Goal: Information Seeking & Learning: Learn about a topic

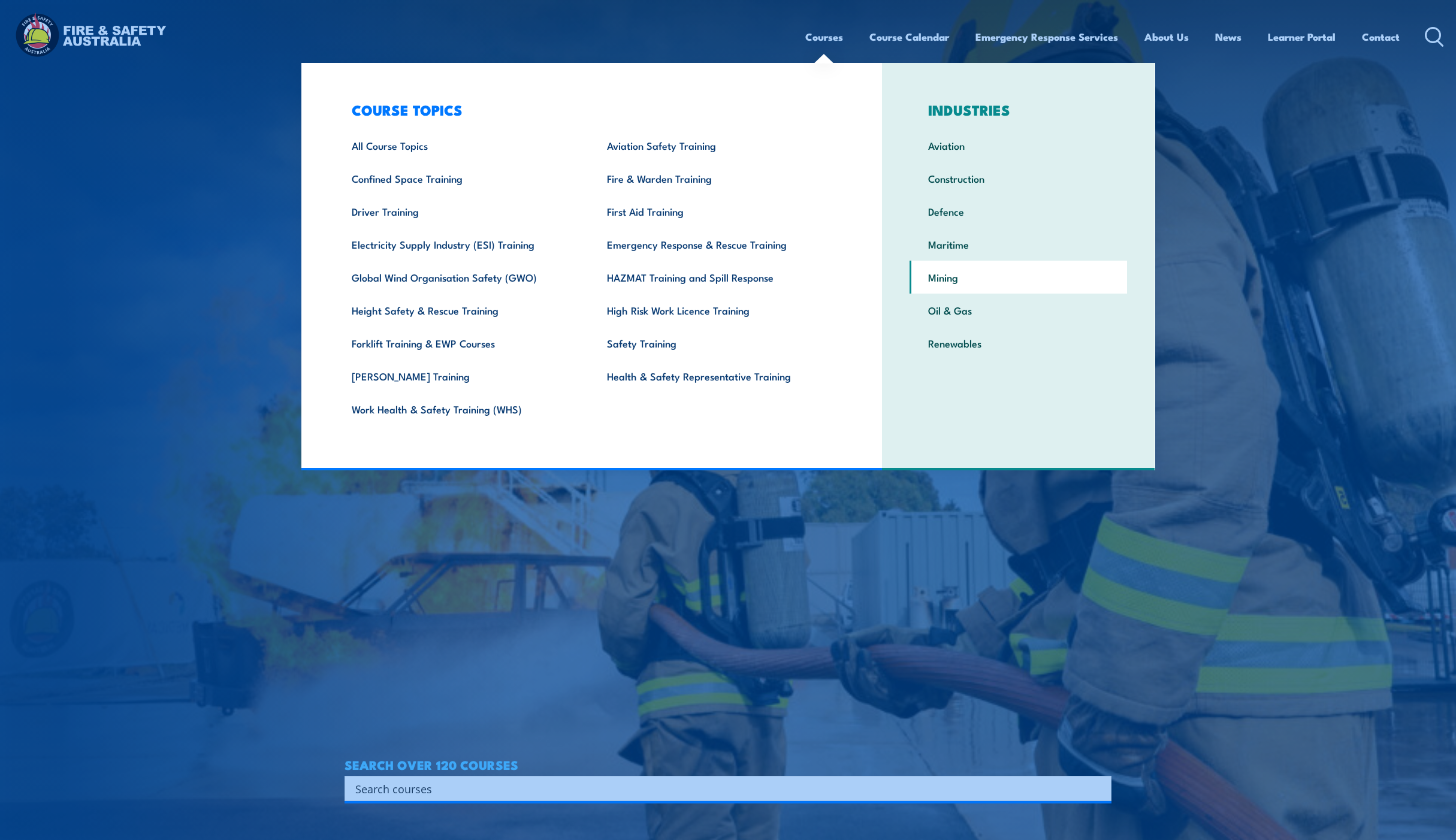
click at [981, 287] on link "Mining" at bounding box center [1017, 277] width 217 height 33
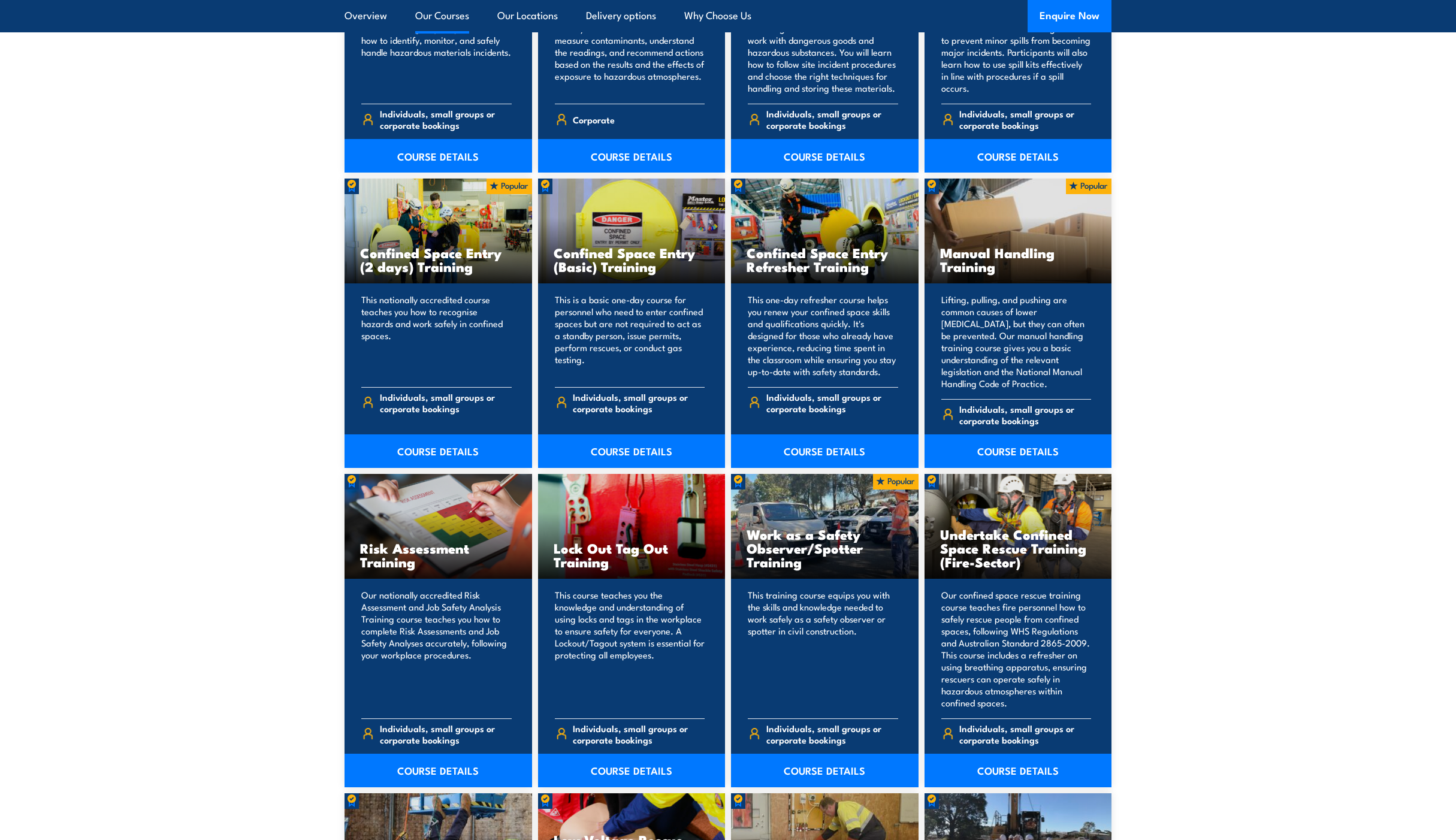
scroll to position [3116, 0]
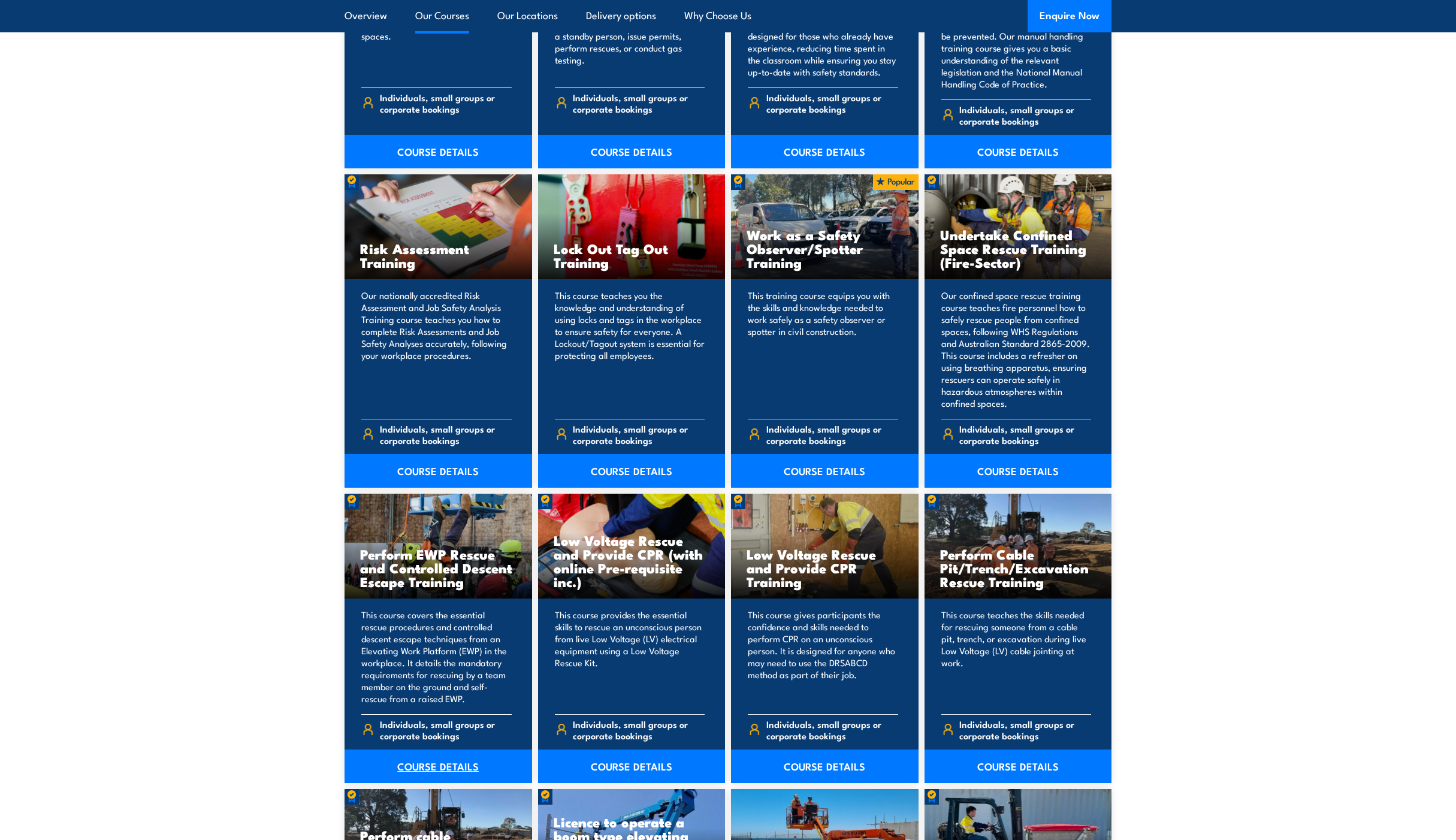
click at [434, 755] on link "COURSE DETAILS" at bounding box center [438, 766] width 188 height 34
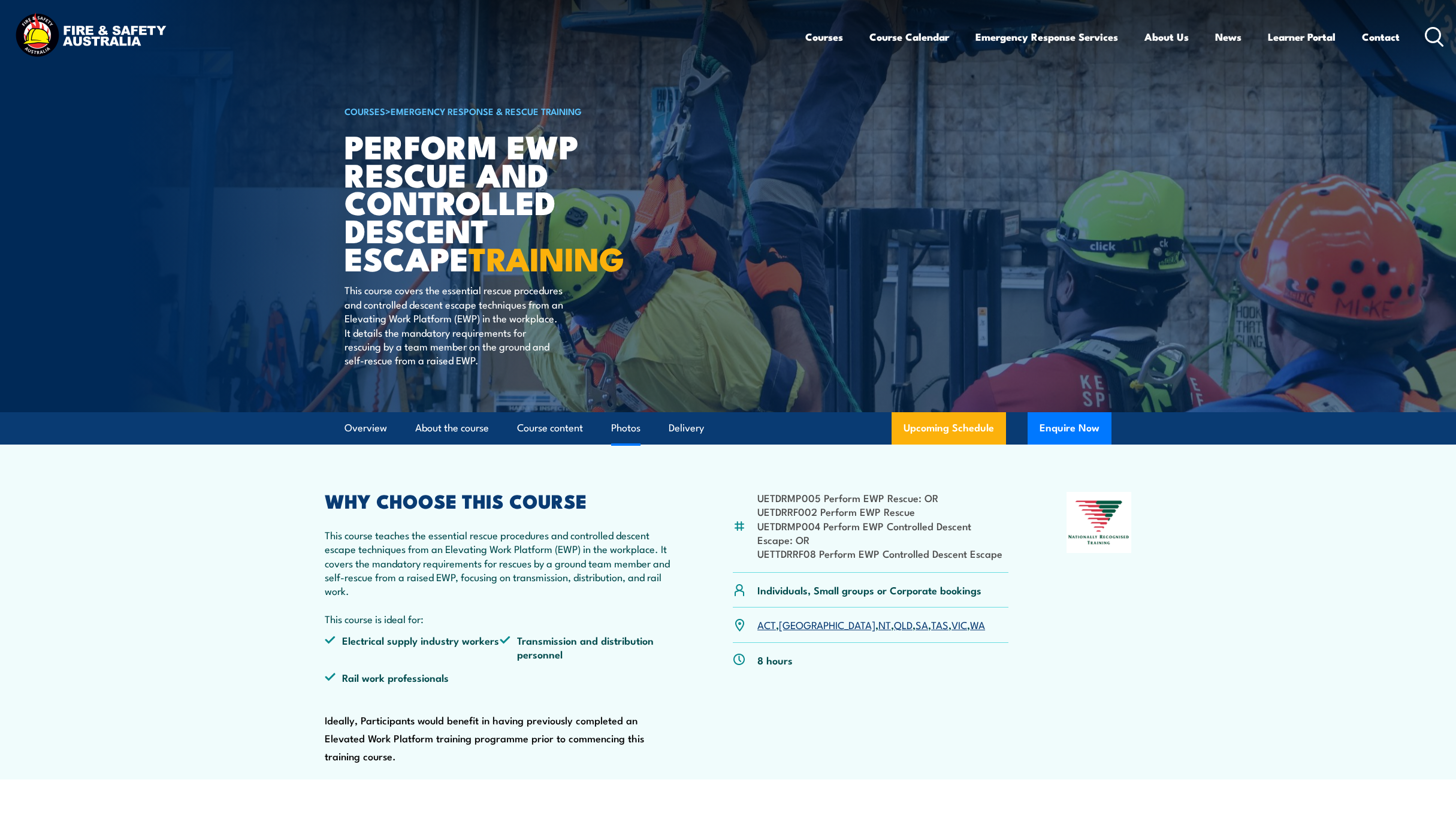
click at [630, 437] on link "Photos" at bounding box center [626, 428] width 29 height 31
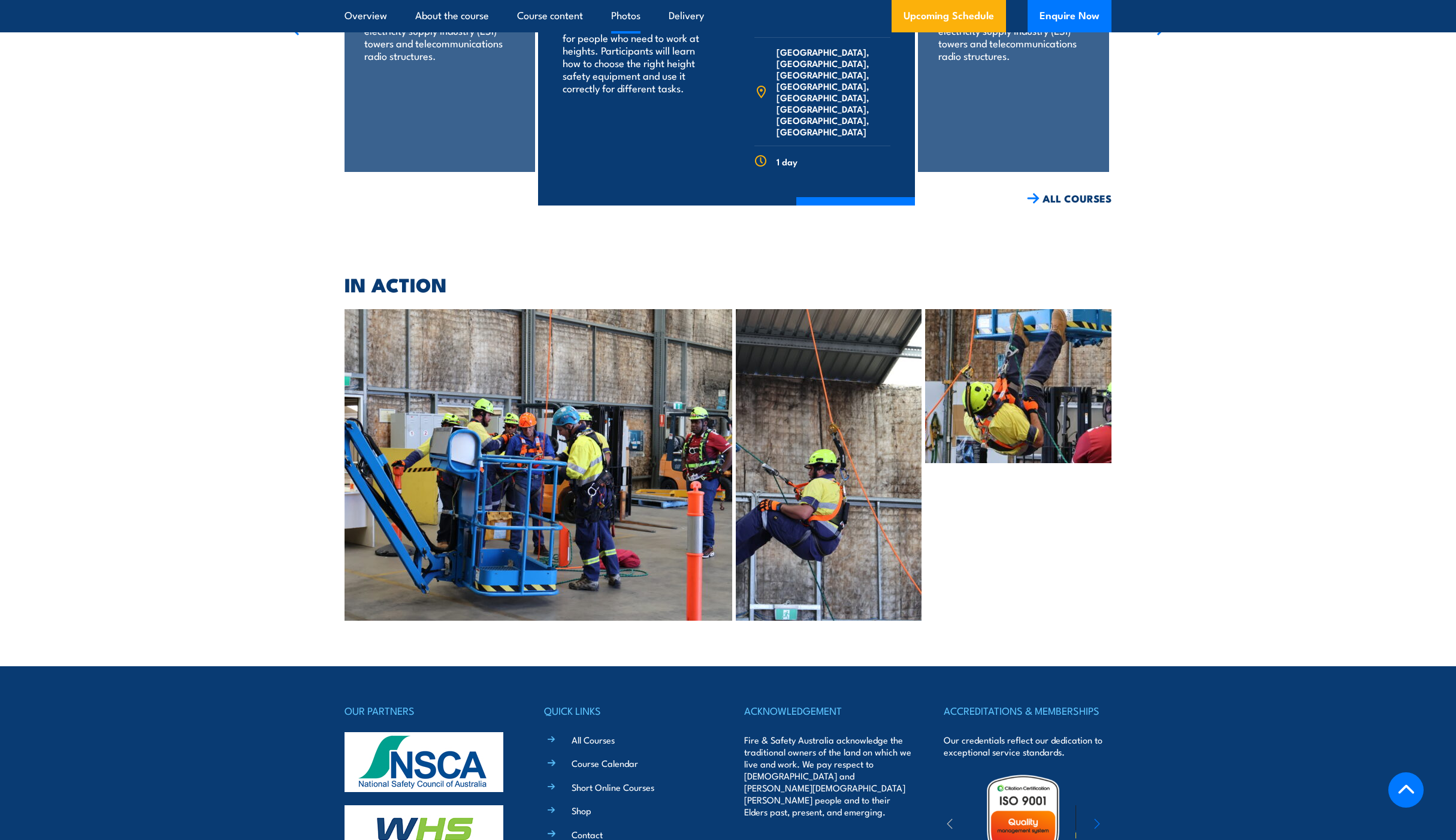
scroll to position [2538, 0]
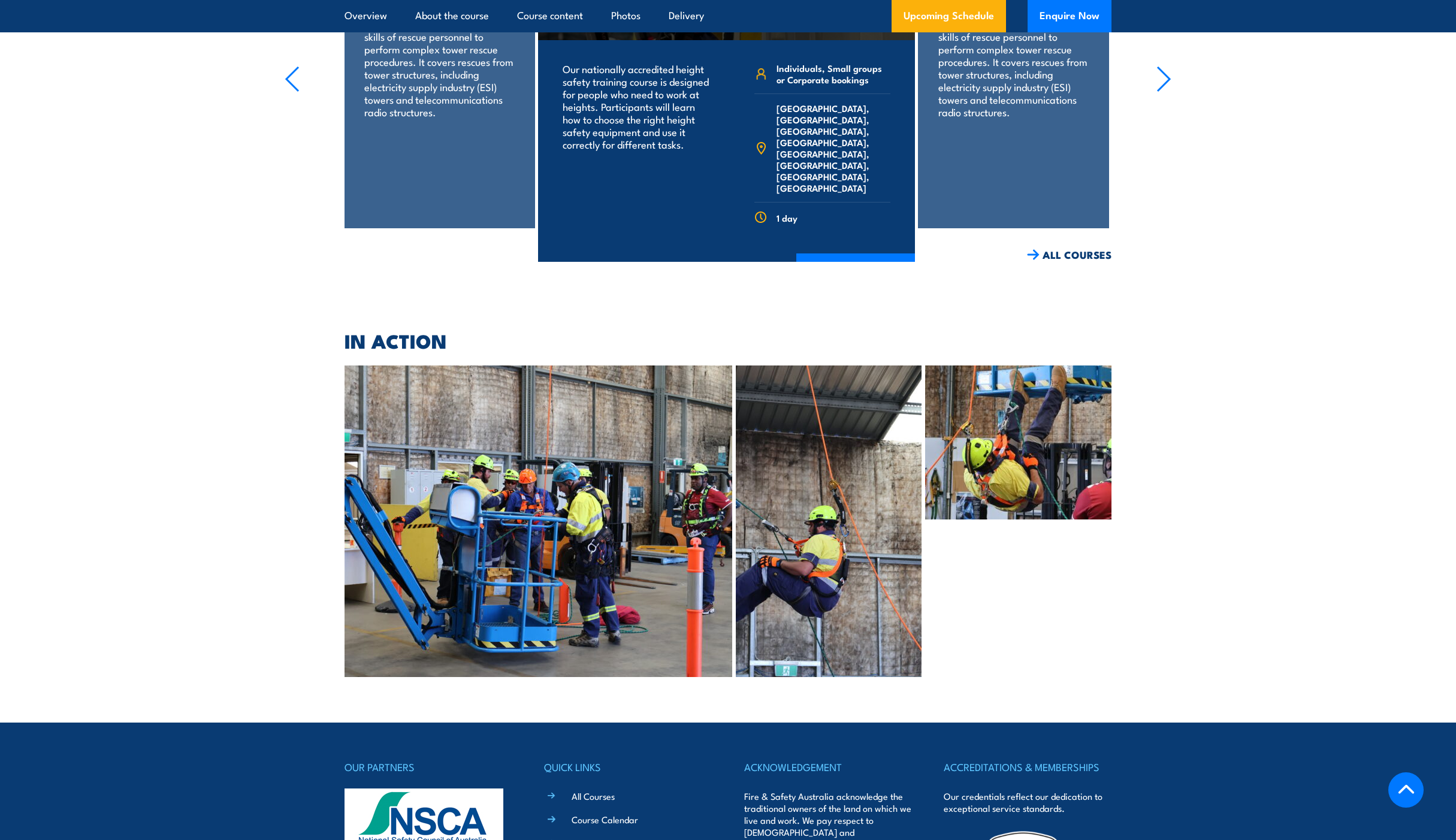
click at [1055, 430] on img at bounding box center [1017, 442] width 186 height 154
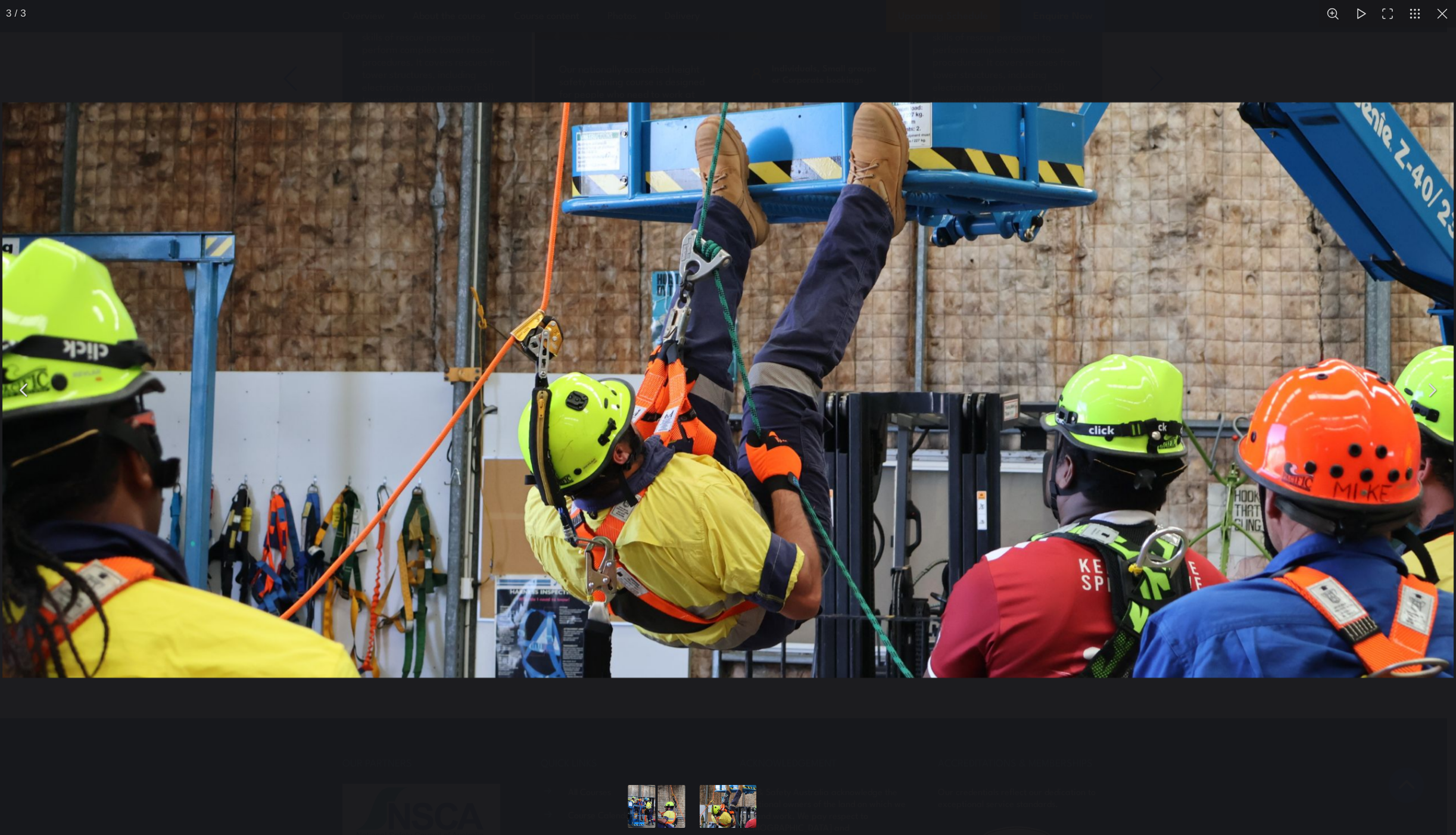
click at [1427, 391] on button "You can close this modal content with the ESC key" at bounding box center [1431, 390] width 30 height 30
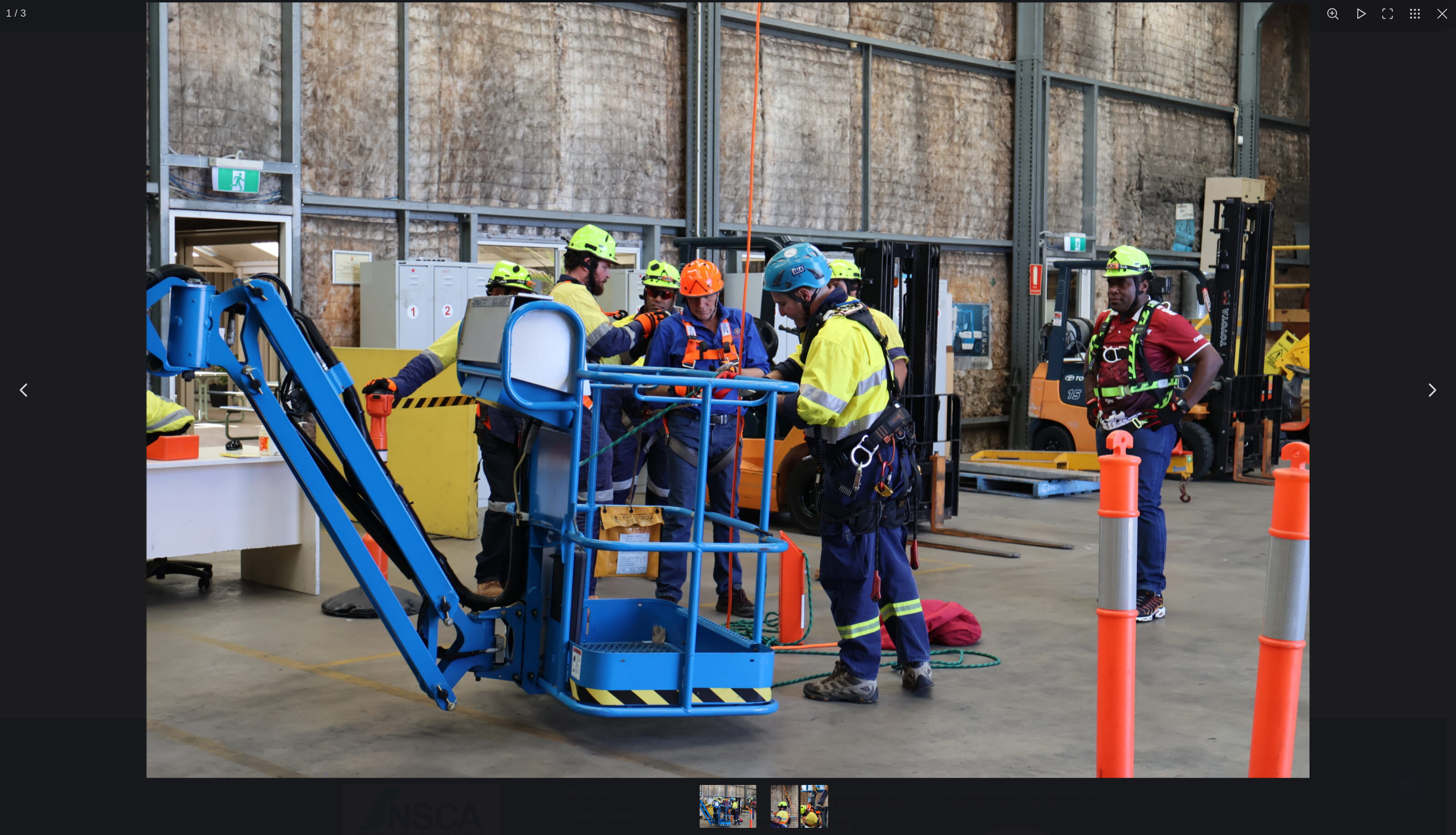
click at [1429, 398] on button "You can close this modal content with the ESC key" at bounding box center [1431, 390] width 30 height 30
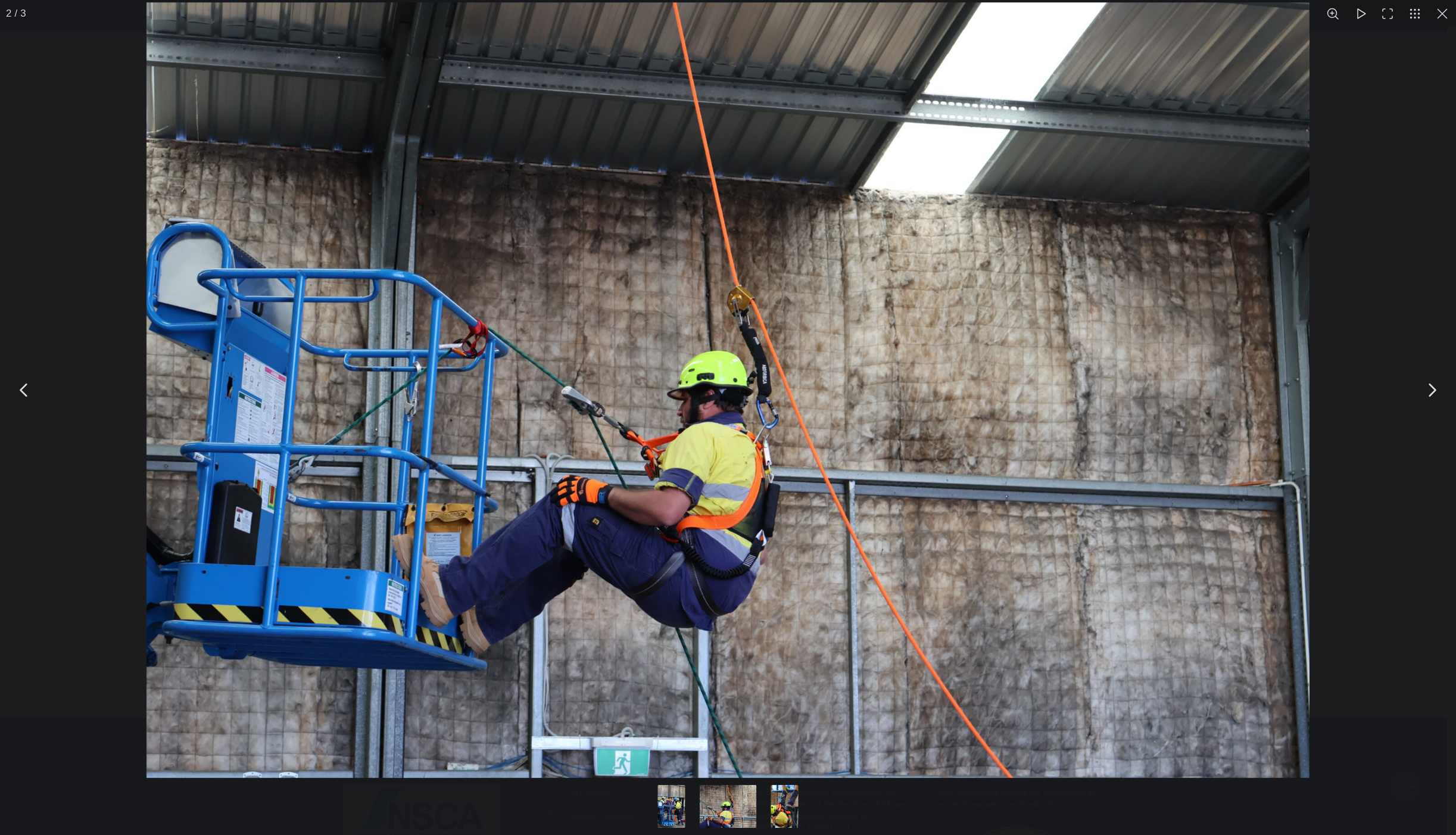
click at [1440, 31] on div "You can close this modal content with the ESC key" at bounding box center [728, 390] width 1456 height 780
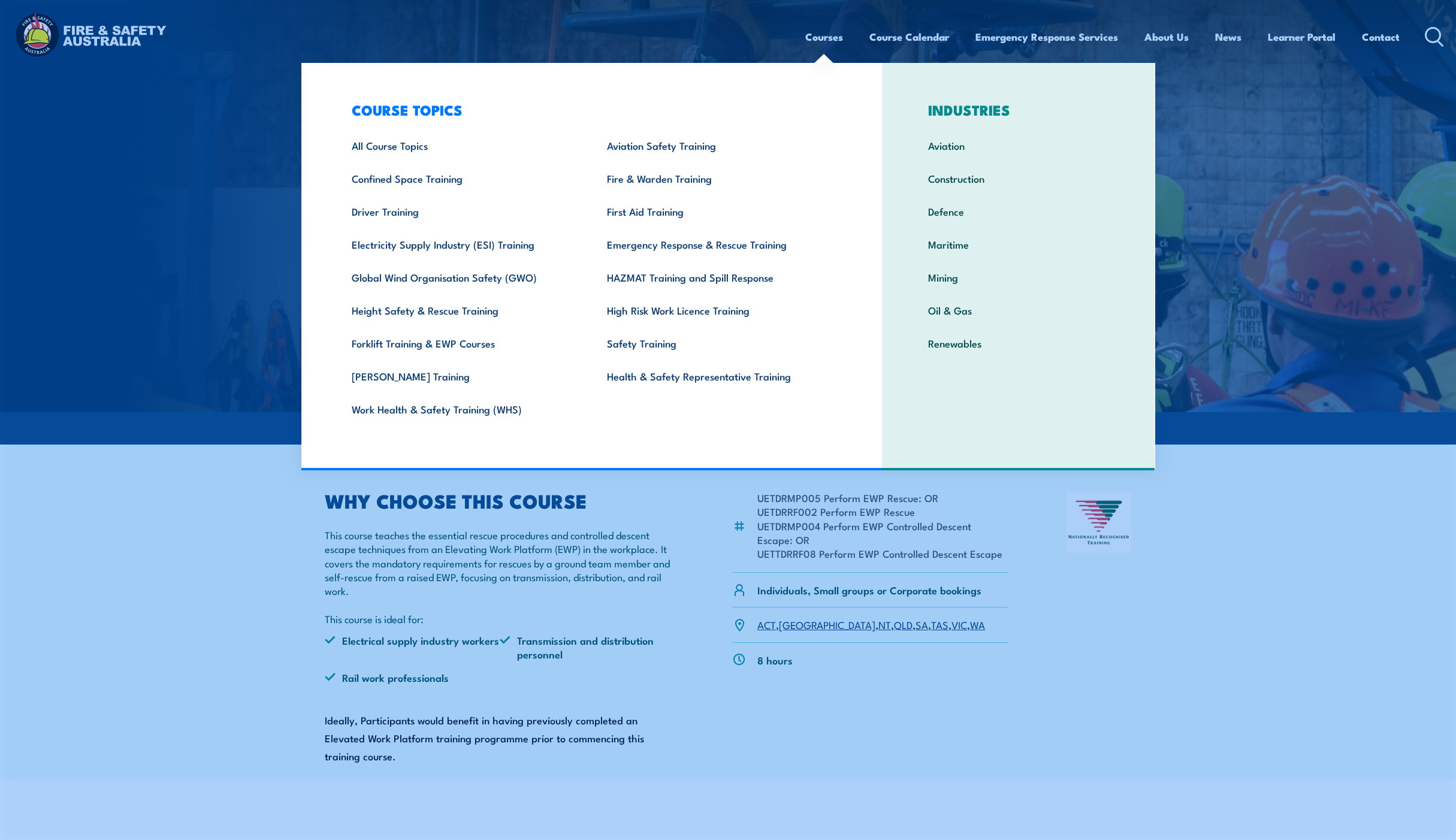
click at [825, 42] on link "Courses" at bounding box center [824, 37] width 38 height 31
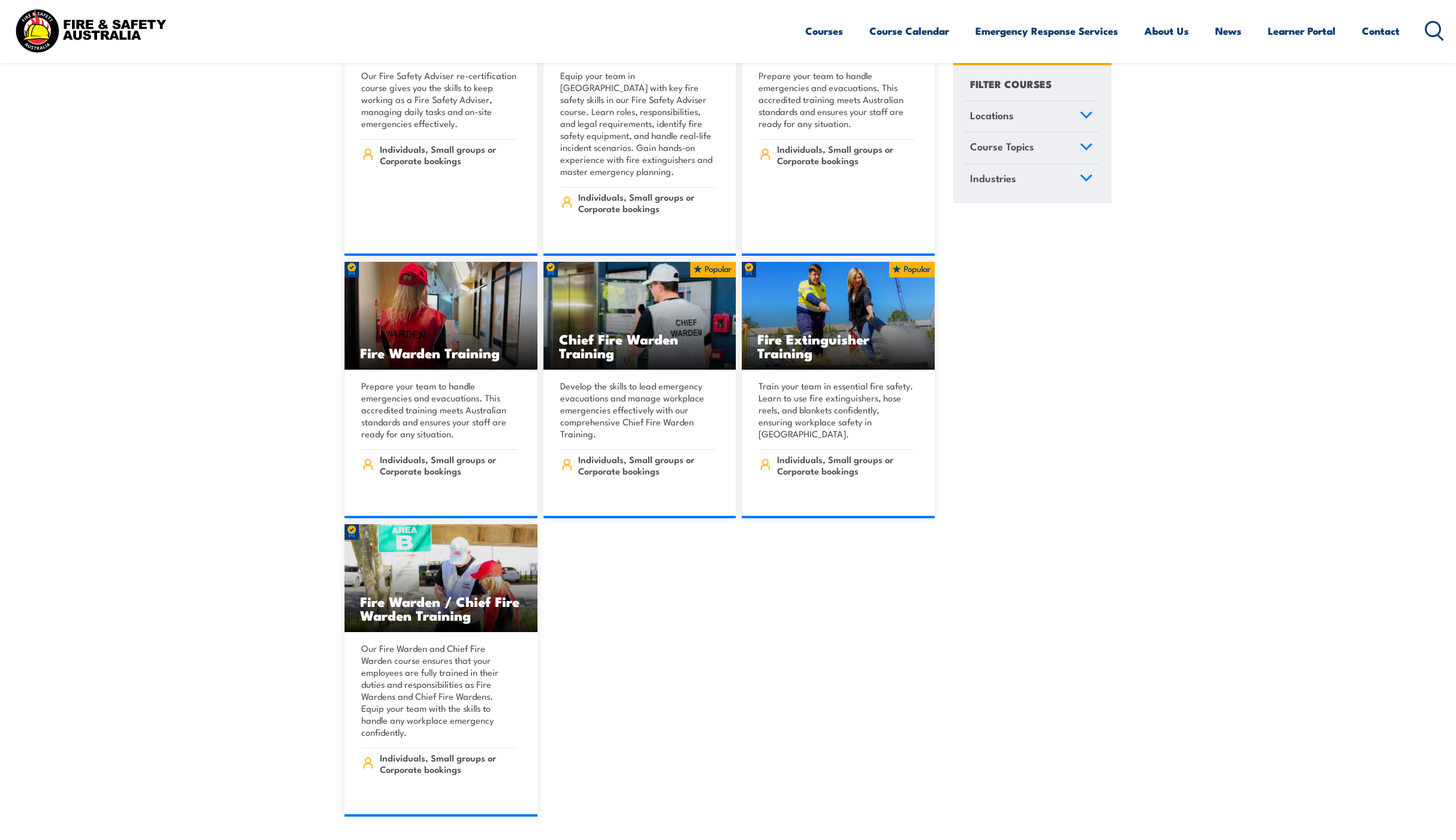
scroll to position [13309, 0]
